Goal: Transaction & Acquisition: Purchase product/service

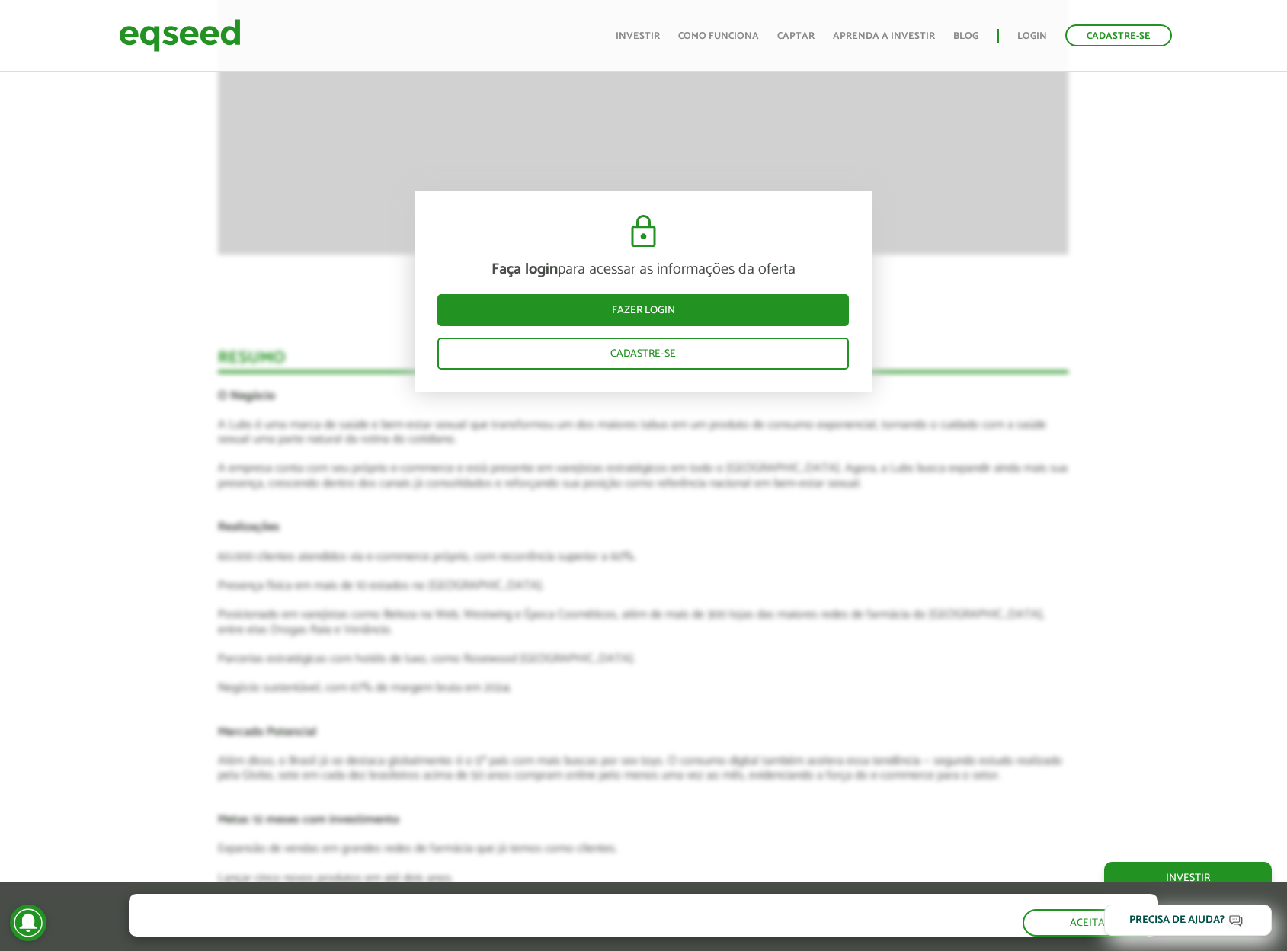
scroll to position [1677, 0]
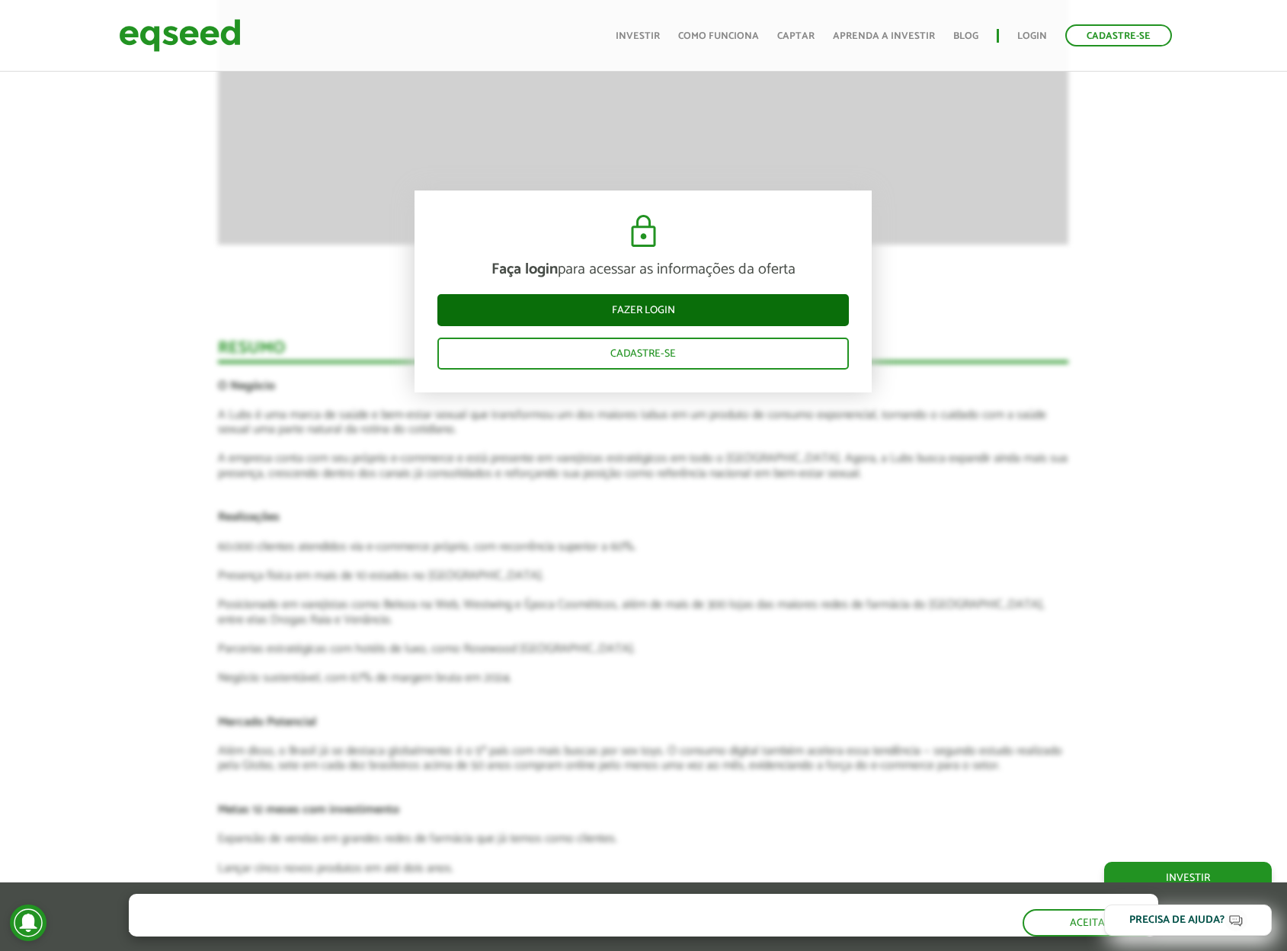
click at [705, 315] on link "Fazer login" at bounding box center [643, 310] width 412 height 32
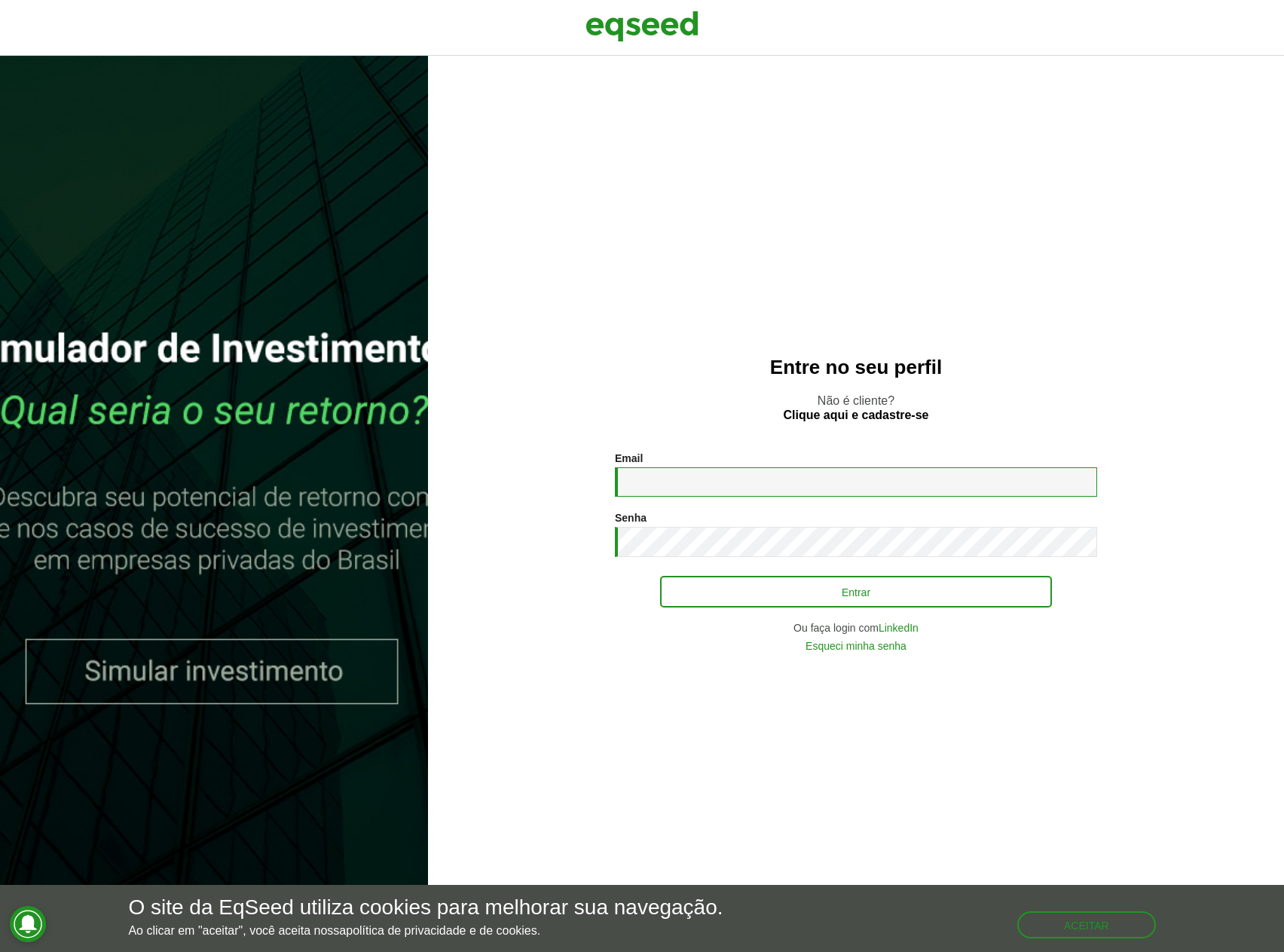
type input "**********"
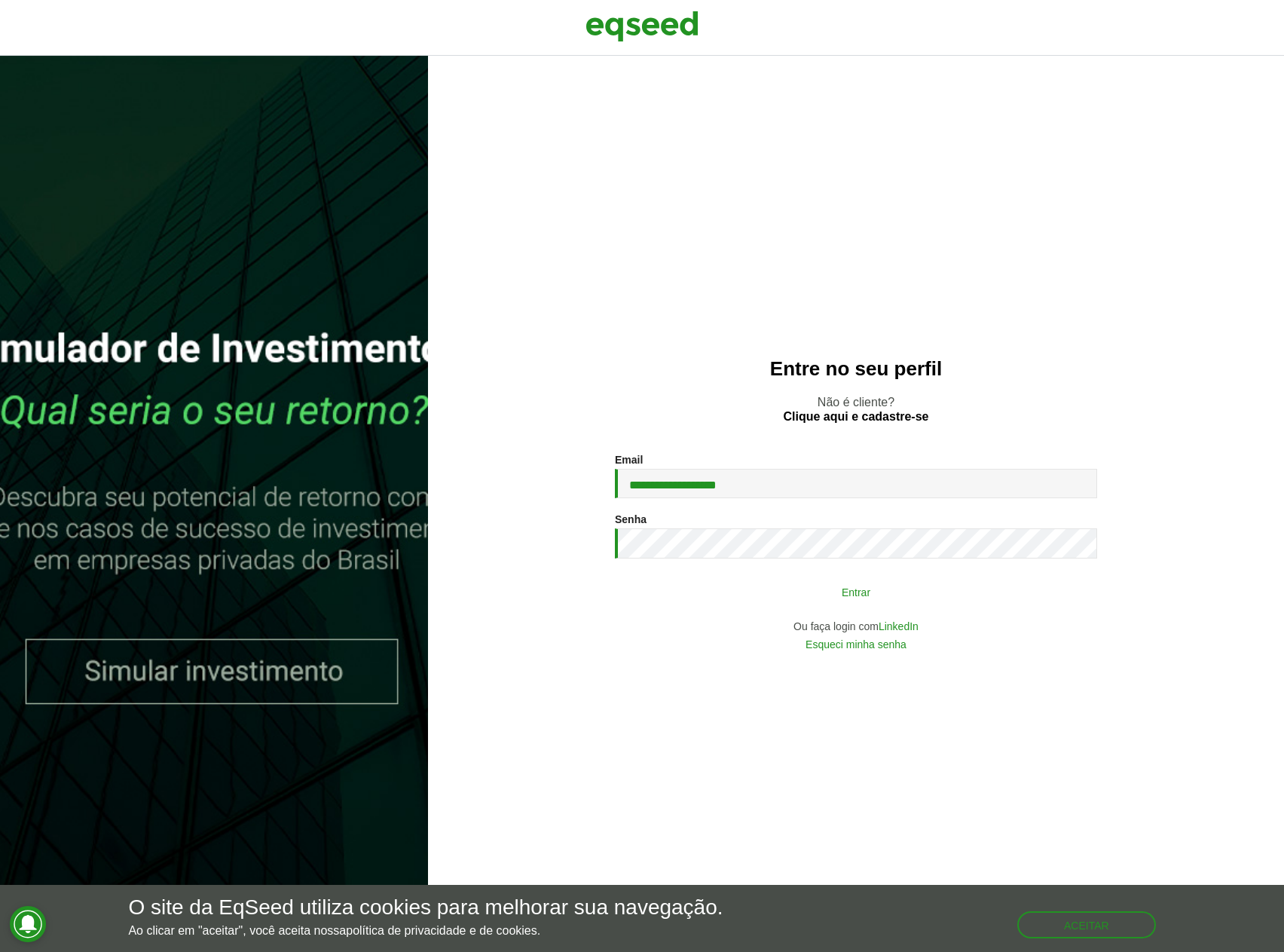
click at [824, 588] on button "Entrar" at bounding box center [856, 591] width 391 height 29
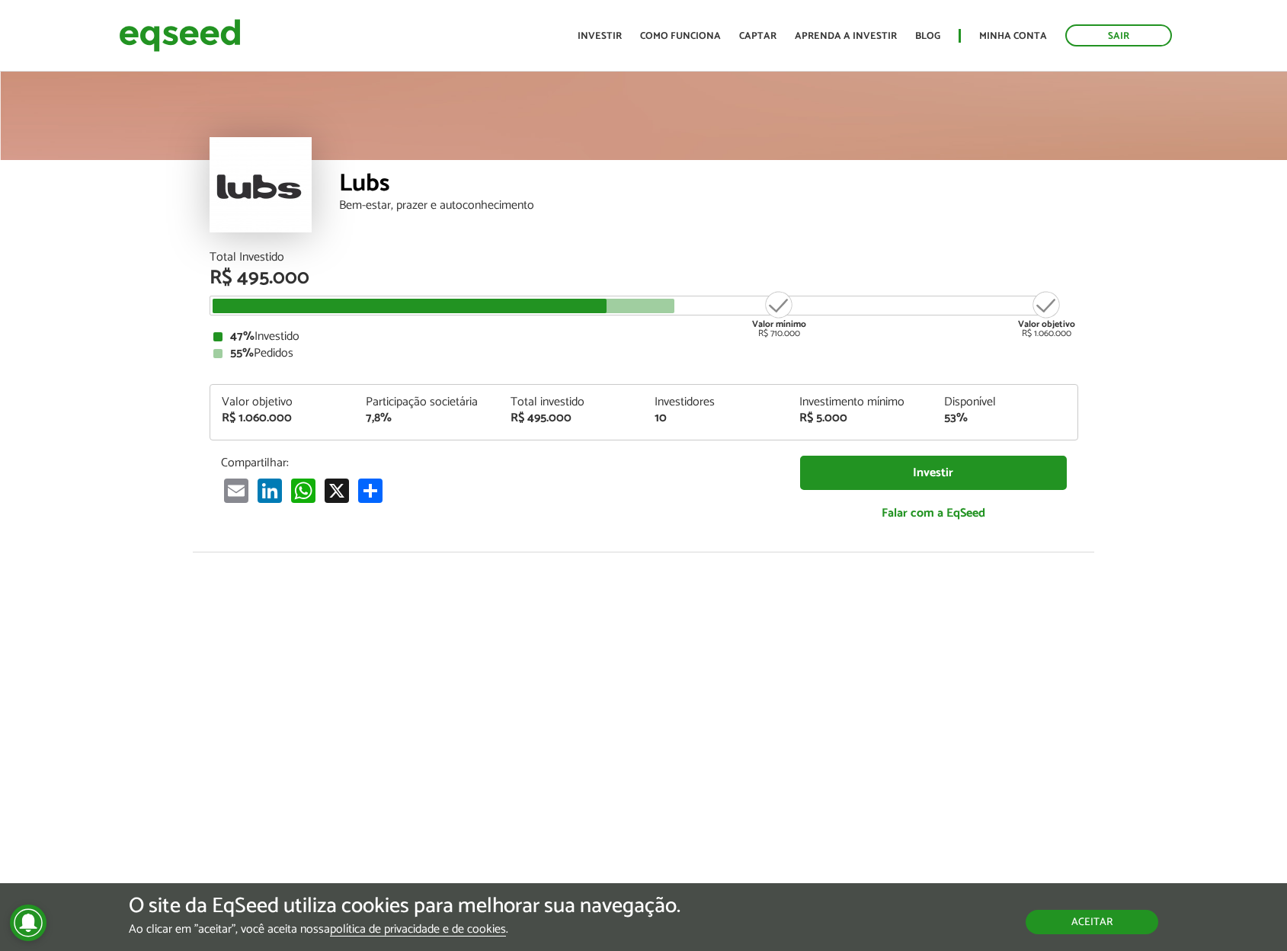
click at [1101, 924] on button "Aceitar" at bounding box center [1092, 922] width 133 height 24
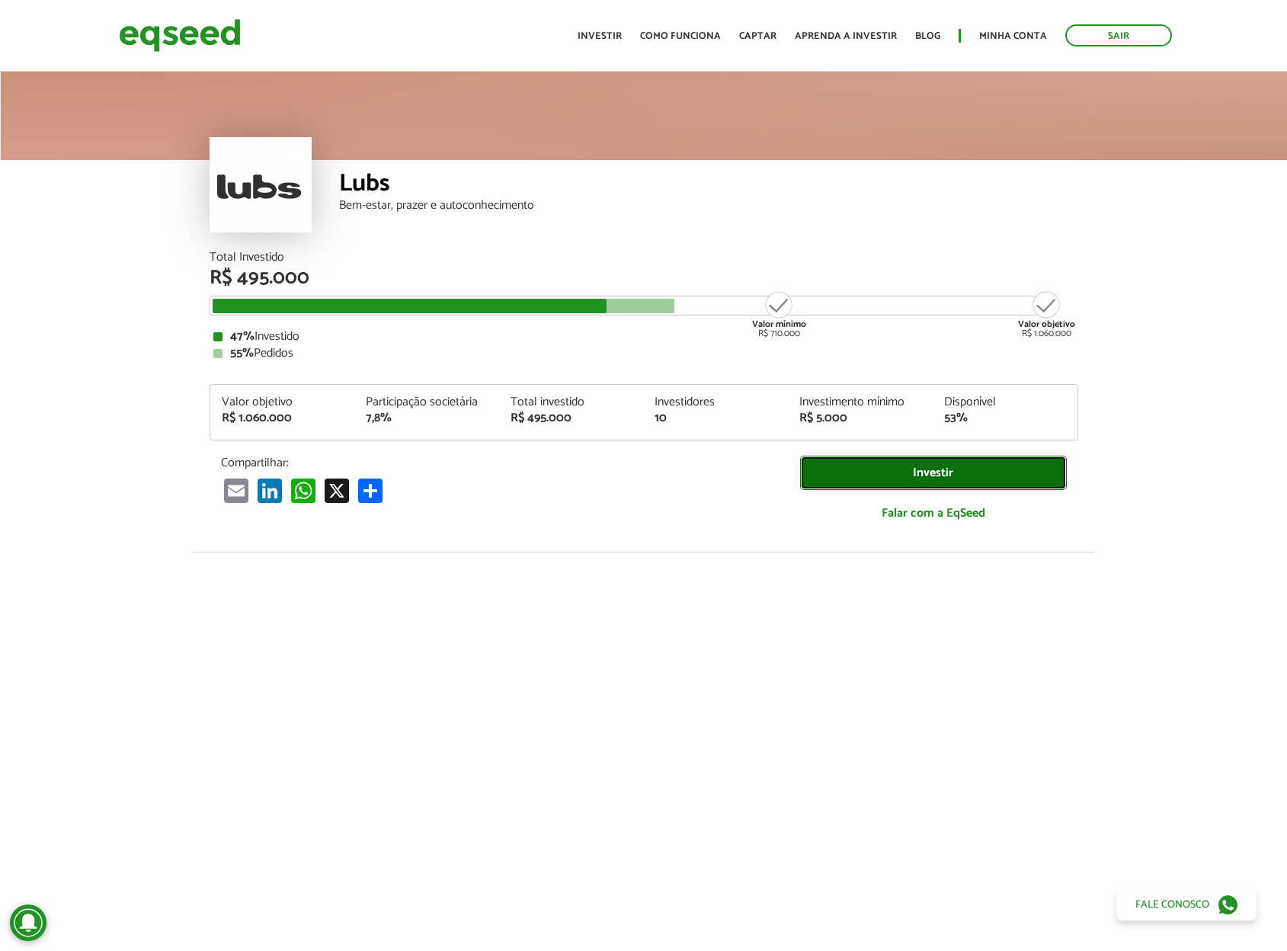
click at [921, 458] on link "Investir" at bounding box center [933, 473] width 267 height 34
